Goal: Find specific page/section: Find specific page/section

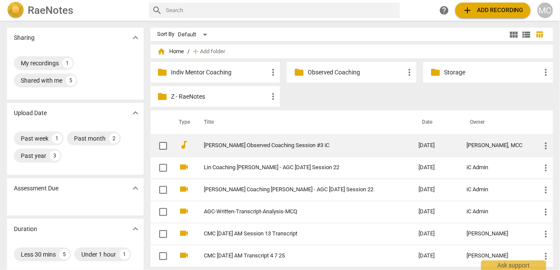
click at [271, 147] on link "[PERSON_NAME] Observed Coaching Session #3 iC" at bounding box center [295, 145] width 183 height 6
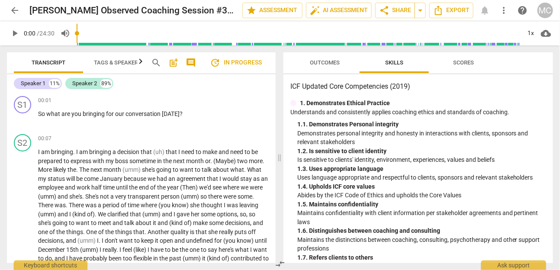
click at [18, 9] on span "arrow_back" at bounding box center [15, 10] width 10 height 10
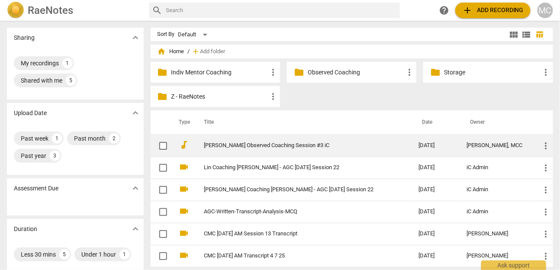
click at [290, 143] on link "[PERSON_NAME] Observed Coaching Session #3 iC" at bounding box center [295, 145] width 183 height 6
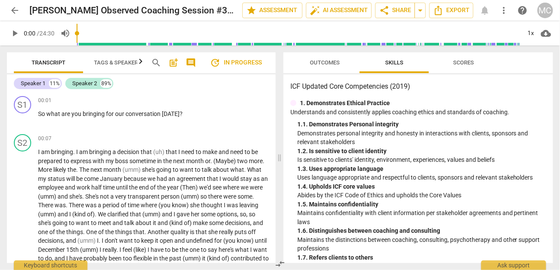
click at [376, 77] on div "ICF Updated Core Competencies (2019) 1. Demonstrates Ethical Practice Understan…" at bounding box center [417, 168] width 269 height 189
click at [7, 12] on span "arrow_back" at bounding box center [15, 10] width 16 height 10
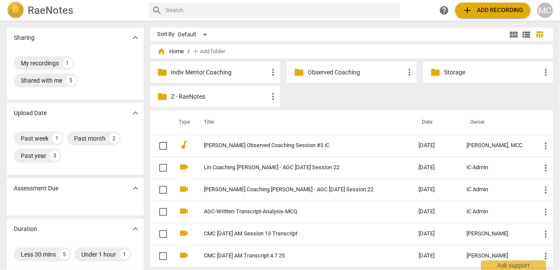
click at [200, 77] on div "folder Indiv Mentor Coaching more_vert" at bounding box center [214, 72] width 129 height 21
click at [208, 74] on p "Indiv Mentor Coaching" at bounding box center [219, 72] width 96 height 9
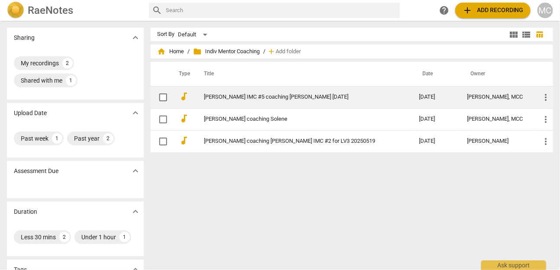
click at [250, 99] on link "[PERSON_NAME] IMC #5 coaching [PERSON_NAME] [DATE]" at bounding box center [296, 97] width 184 height 6
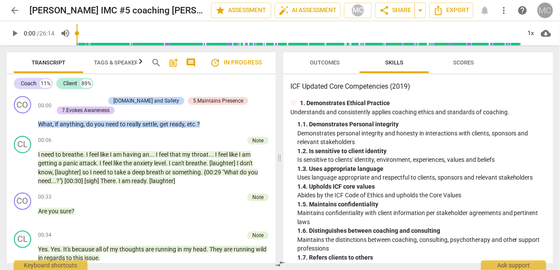
click at [539, 10] on div "MC" at bounding box center [545, 11] width 16 height 16
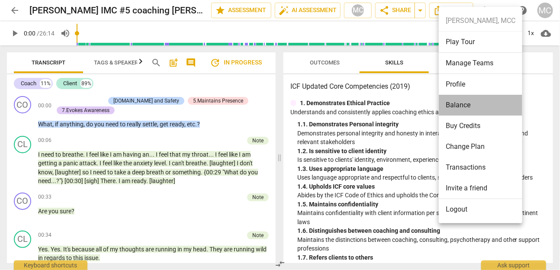
click at [465, 105] on li "Balance" at bounding box center [479, 105] width 83 height 21
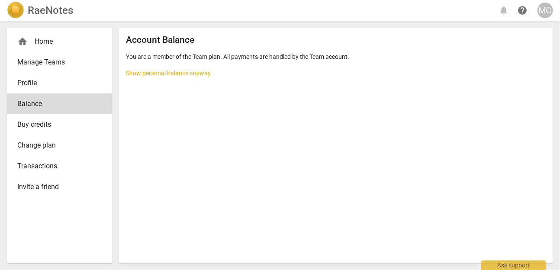
click at [28, 124] on span "Buy credits" at bounding box center [55, 124] width 77 height 10
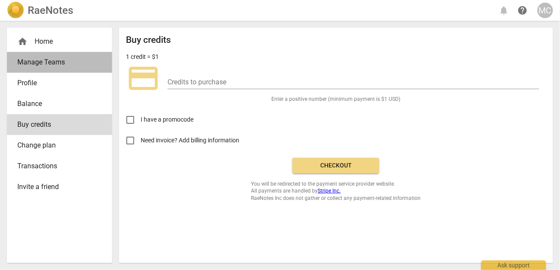
click at [46, 54] on link "Manage Teams" at bounding box center [59, 62] width 105 height 21
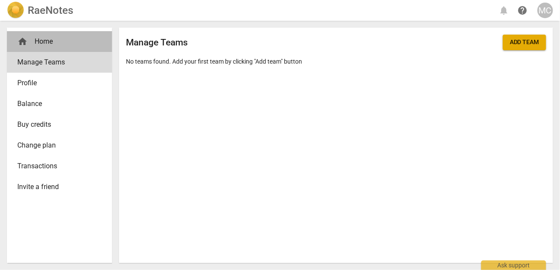
click at [54, 38] on div "home Home" at bounding box center [55, 41] width 77 height 10
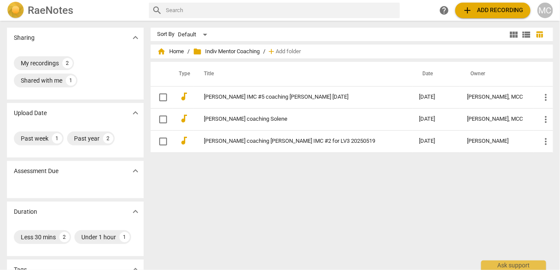
click at [548, 14] on div "MC" at bounding box center [545, 11] width 16 height 16
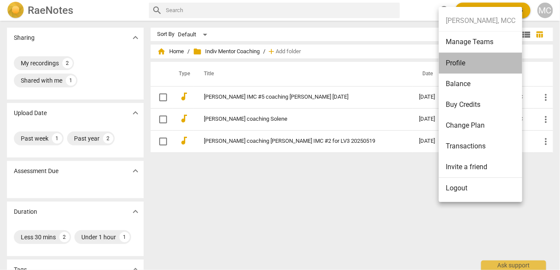
click at [472, 63] on li "Profile" at bounding box center [479, 63] width 83 height 21
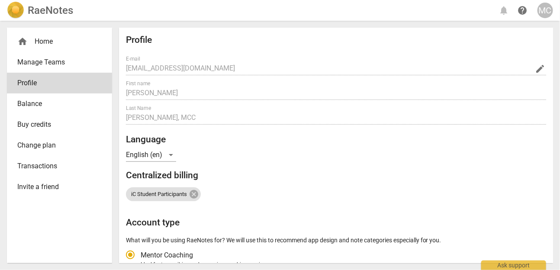
radio input "false"
click at [46, 106] on span "Balance" at bounding box center [55, 104] width 77 height 10
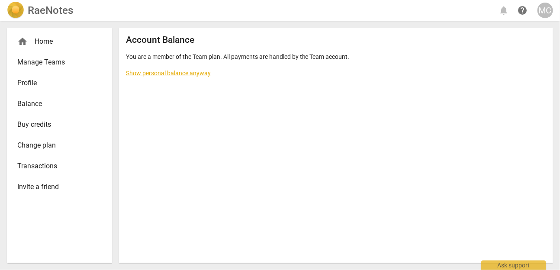
click at [56, 93] on link "Balance" at bounding box center [59, 103] width 105 height 21
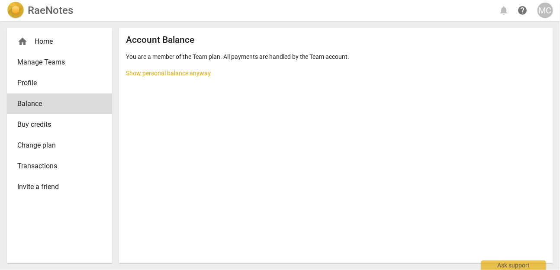
click at [53, 83] on span "Profile" at bounding box center [55, 83] width 77 height 10
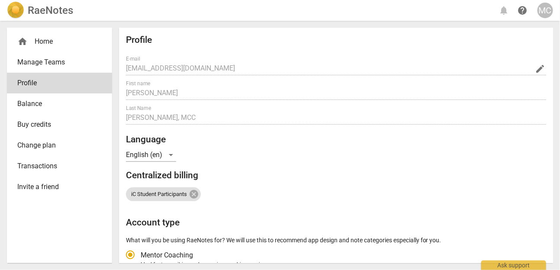
radio input "false"
click at [54, 61] on span "Manage Teams" at bounding box center [55, 62] width 77 height 10
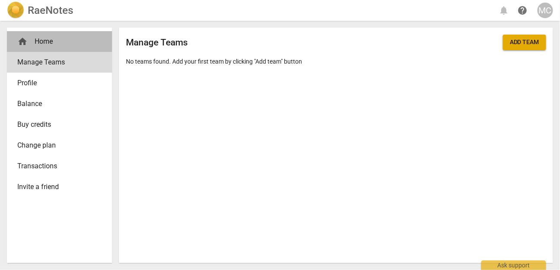
click at [52, 35] on div "home Home" at bounding box center [59, 41] width 105 height 21
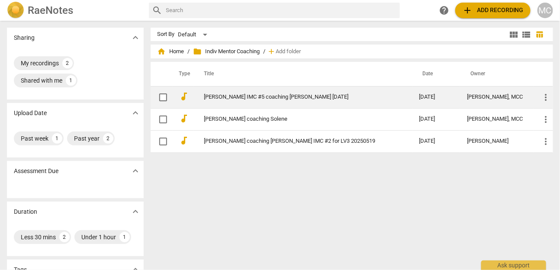
click at [270, 98] on link "[PERSON_NAME] IMC #5 coaching [PERSON_NAME] [DATE]" at bounding box center [296, 97] width 184 height 6
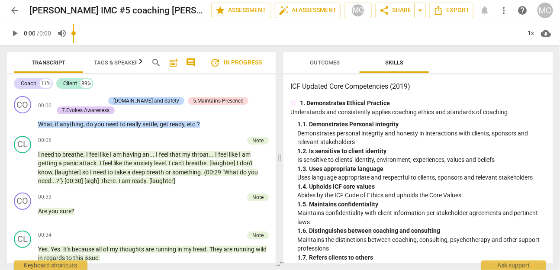
click at [400, 64] on span "Skills" at bounding box center [394, 62] width 18 height 6
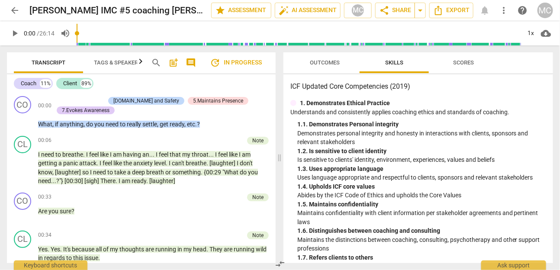
click at [322, 60] on span "Outcomes" at bounding box center [325, 62] width 30 height 6
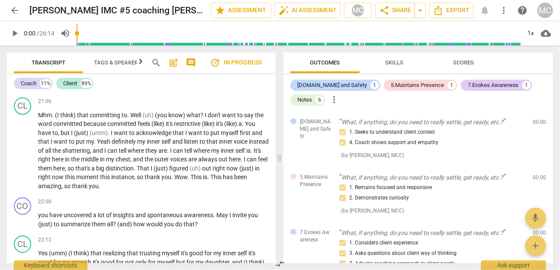
scroll to position [3282, 0]
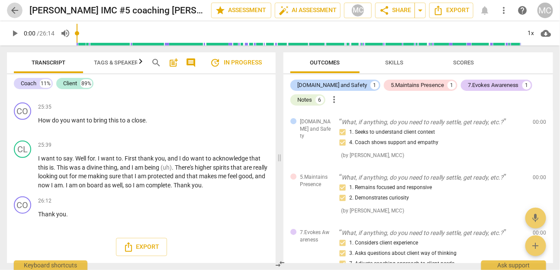
click at [16, 7] on span "arrow_back" at bounding box center [15, 10] width 10 height 10
